Goal: Book appointment/travel/reservation

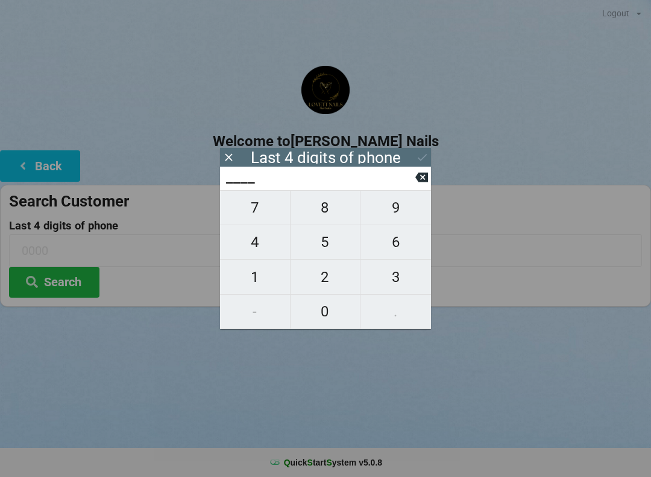
click at [247, 210] on span "7" at bounding box center [255, 207] width 70 height 25
type input "7___"
click at [322, 311] on span "0" at bounding box center [326, 311] width 70 height 25
type input "70__"
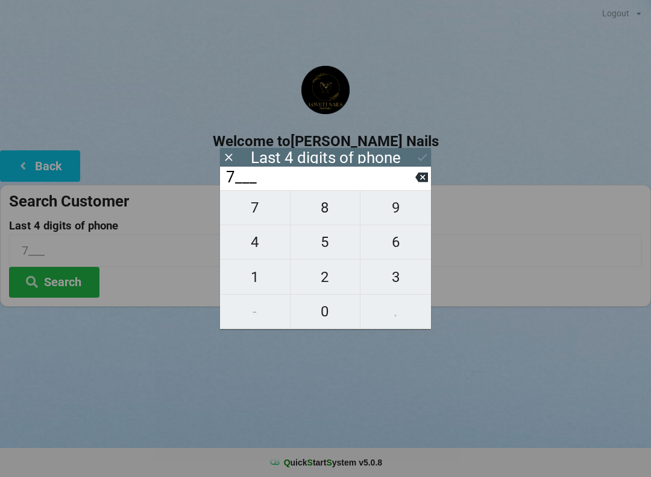
type input "70__"
click at [320, 212] on span "8" at bounding box center [326, 207] width 70 height 25
type input "708_"
click at [394, 217] on span "9" at bounding box center [396, 207] width 71 height 25
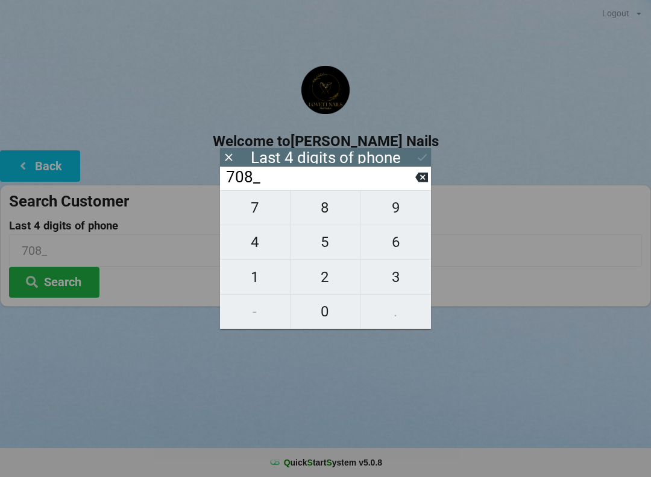
type input "7089"
click at [421, 154] on icon at bounding box center [422, 157] width 13 height 13
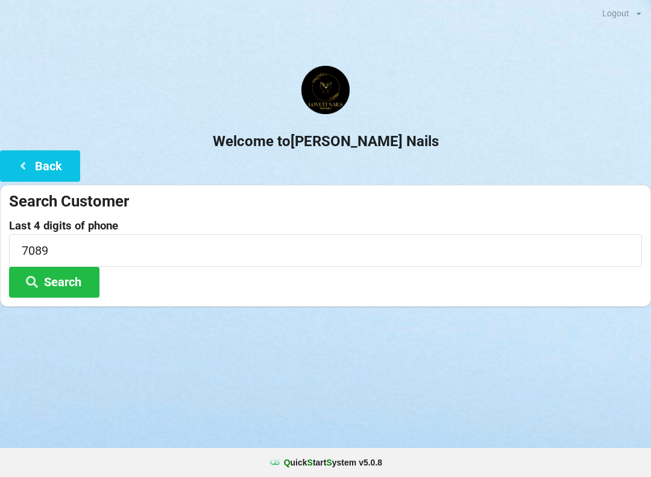
click at [69, 276] on button "Search" at bounding box center [54, 282] width 90 height 31
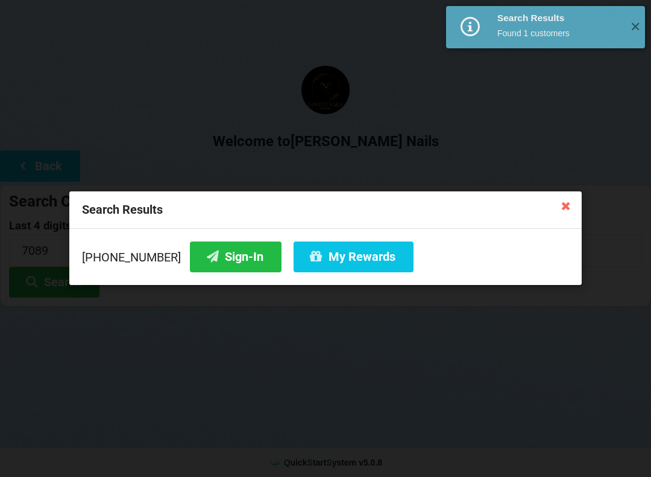
click at [218, 261] on button "Sign-In" at bounding box center [236, 256] width 92 height 31
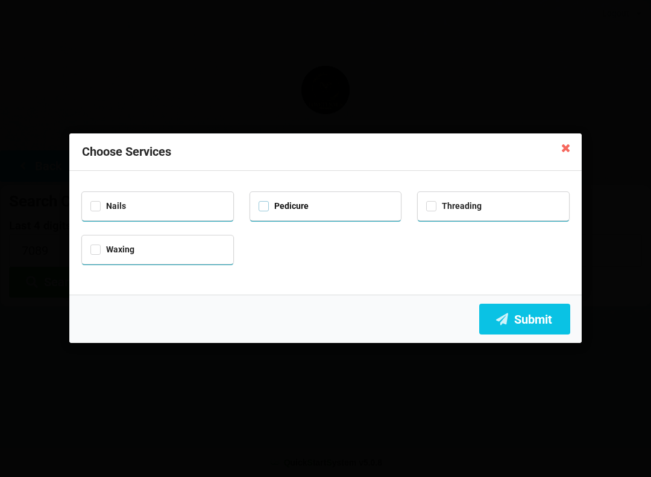
click at [267, 205] on label "Pedicure" at bounding box center [284, 206] width 50 height 10
checkbox input "true"
click at [97, 208] on label "Nails" at bounding box center [108, 206] width 36 height 10
checkbox input "true"
click at [540, 323] on button "Submit" at bounding box center [525, 318] width 91 height 31
